Goal: Transaction & Acquisition: Purchase product/service

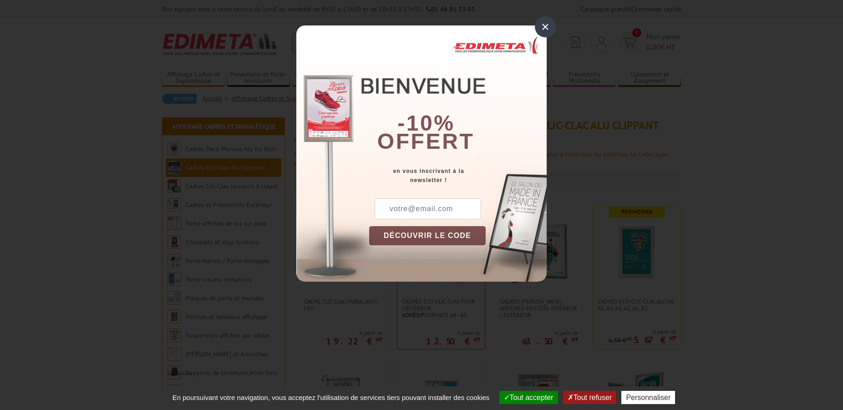
click at [445, 236] on button "DÉCOUVRIR LE CODE" at bounding box center [427, 235] width 117 height 19
click at [402, 208] on input "text" at bounding box center [428, 209] width 107 height 21
type input "isabelle"
click at [547, 26] on div "×" at bounding box center [545, 26] width 21 height 21
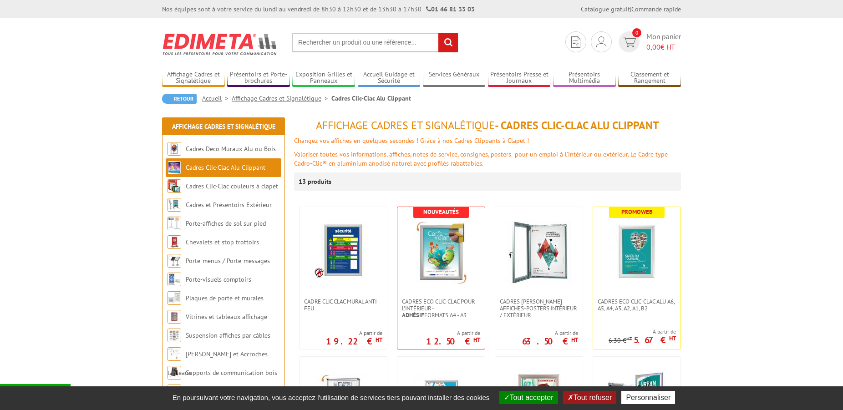
scroll to position [139, 0]
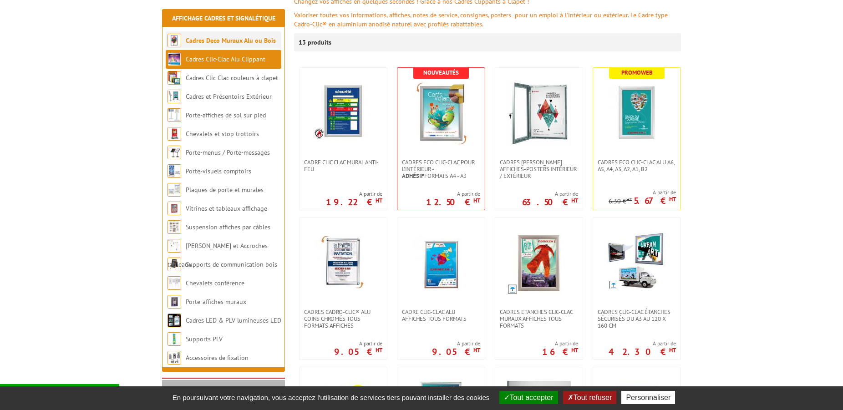
click at [244, 42] on link "Cadres Deco Muraux Alu ou Bois" at bounding box center [231, 40] width 90 height 8
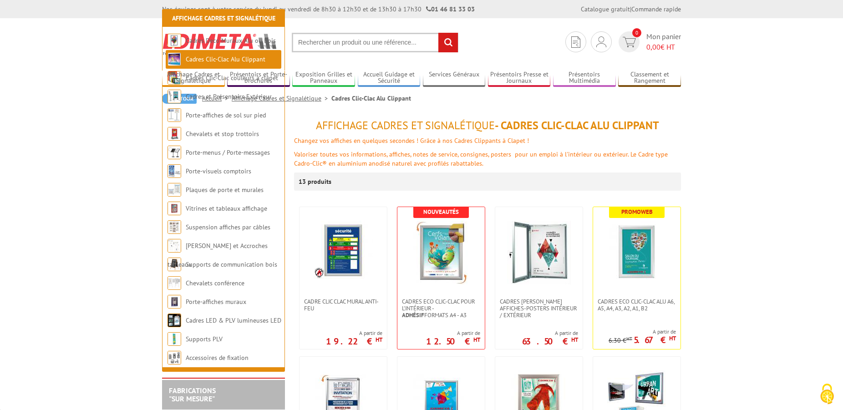
scroll to position [139, 0]
